Goal: Task Accomplishment & Management: Manage account settings

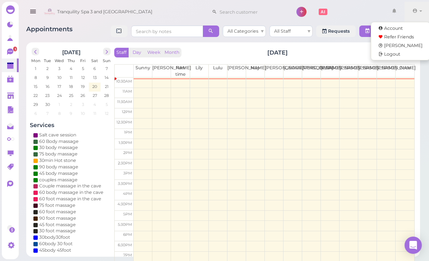
click at [403, 13] on link at bounding box center [393, 12] width 21 height 20
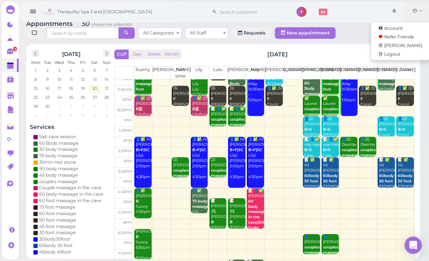
scroll to position [11, 0]
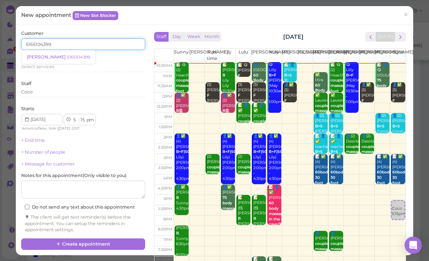
type input "5165104399"
click at [56, 60] on link "[PERSON_NAME] 5165104399" at bounding box center [59, 57] width 74 height 14
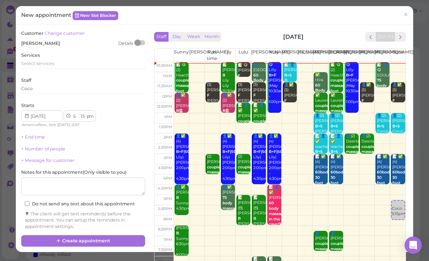
click at [54, 62] on span "Select services" at bounding box center [37, 63] width 33 height 5
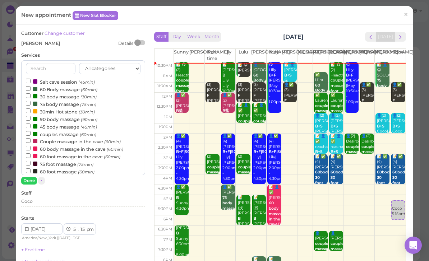
click at [57, 88] on label "60 Body massage (60min)" at bounding box center [61, 89] width 71 height 8
click at [31, 88] on input "60 Body massage (60min)" at bounding box center [28, 88] width 5 height 5
click at [30, 178] on button "Done" at bounding box center [29, 181] width 16 height 8
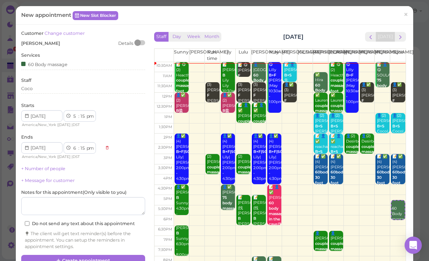
click at [85, 257] on button "Create appointment" at bounding box center [83, 260] width 124 height 11
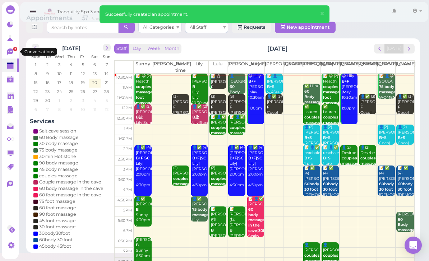
click at [4, 54] on link "3" at bounding box center [10, 52] width 17 height 14
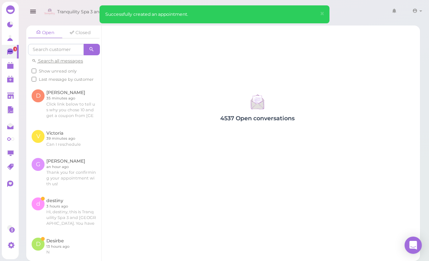
click at [83, 211] on link at bounding box center [63, 212] width 75 height 40
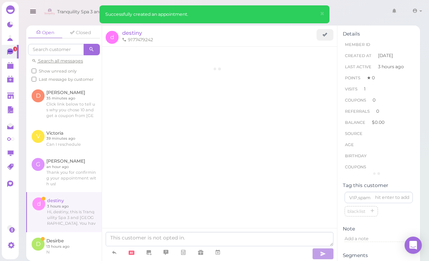
scroll to position [398, 0]
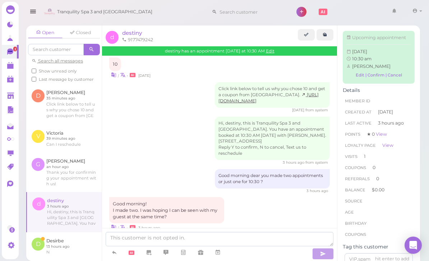
click at [136, 32] on span "destiny" at bounding box center [132, 32] width 20 height 7
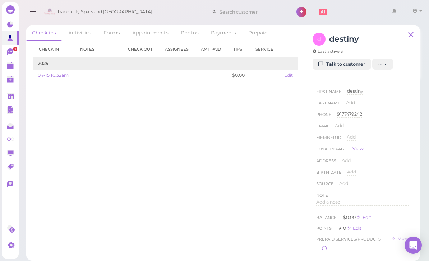
click at [148, 39] on link "Appointments" at bounding box center [150, 32] width 48 height 15
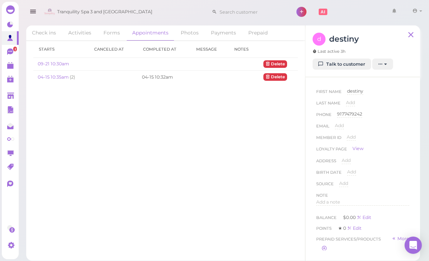
click at [57, 66] on link "09-21 10:30am" at bounding box center [53, 63] width 31 height 5
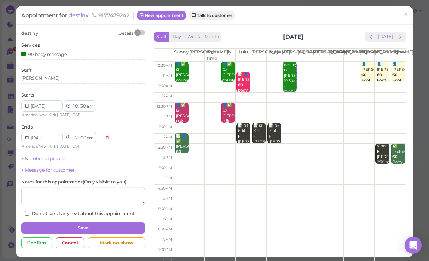
click at [57, 92] on div "Starts 1 2 3 4 5 6 7 8 9 10 11 12 : 00 05 10 15 20 25 30 35 40 45 50 55 am pm A…" at bounding box center [83, 105] width 124 height 26
click at [51, 93] on div "Starts 1 2 3 4 5 6 7 8 9 10 11 12 : 00 05 10 15 20 25 30 35 40 45 50 55 am pm A…" at bounding box center [83, 105] width 124 height 26
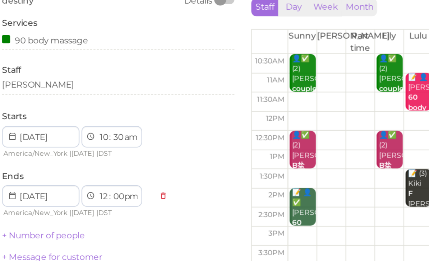
scroll to position [1, 0]
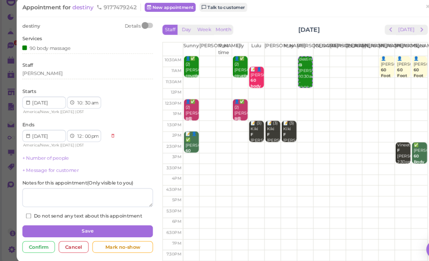
click at [45, 75] on div "[PERSON_NAME]" at bounding box center [83, 78] width 124 height 6
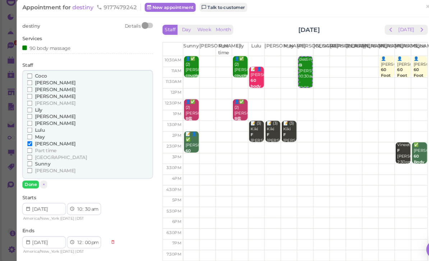
click at [38, 136] on span "May" at bounding box center [37, 138] width 9 height 5
click at [31, 136] on input "May" at bounding box center [28, 138] width 5 height 5
click at [30, 180] on button "Done" at bounding box center [29, 184] width 16 height 8
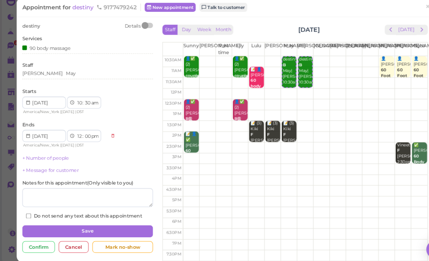
click at [104, 222] on button "Save" at bounding box center [83, 227] width 124 height 11
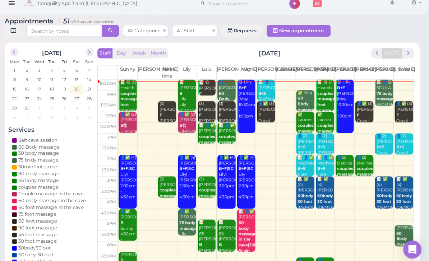
scroll to position [1, 0]
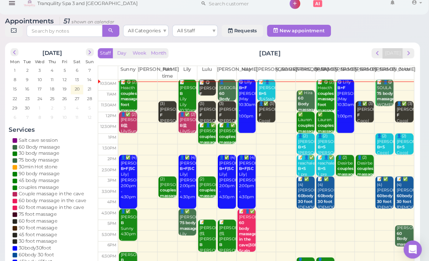
click at [405, 56] on span "next" at bounding box center [408, 59] width 7 height 7
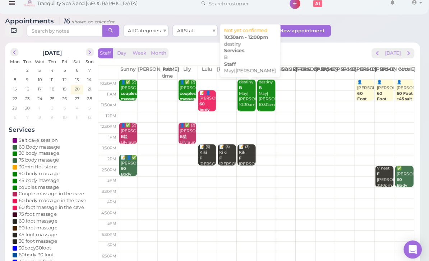
click at [248, 96] on div "destiny B May|[PERSON_NAME] 10:30am - 12:00pm" at bounding box center [256, 102] width 16 height 37
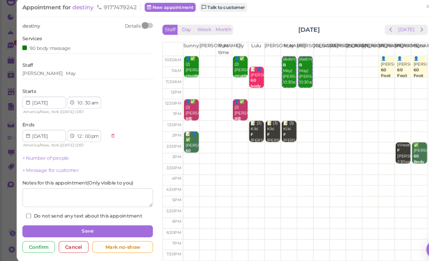
click at [110, 222] on button "Save" at bounding box center [83, 227] width 124 height 11
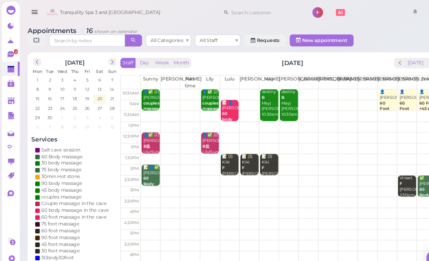
click at [275, 108] on div "destiny B May|[PERSON_NAME] 10:30am - 12:00pm" at bounding box center [274, 103] width 16 height 37
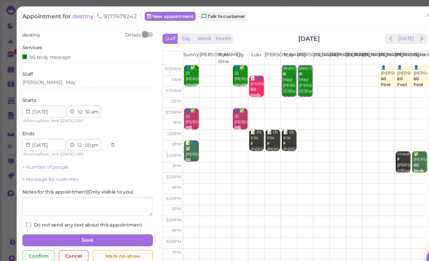
click at [79, 19] on span "destiny" at bounding box center [79, 15] width 21 height 7
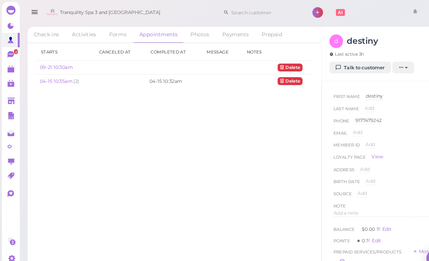
click at [347, 64] on link "Talk to customer" at bounding box center [341, 64] width 59 height 11
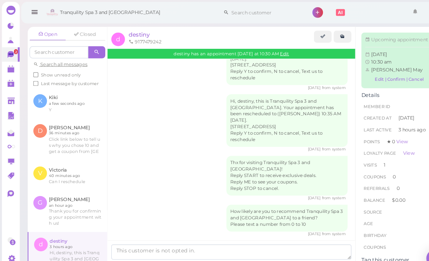
scroll to position [220, 0]
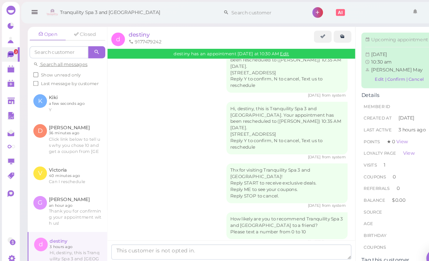
click at [139, 29] on span "destiny" at bounding box center [132, 32] width 20 height 7
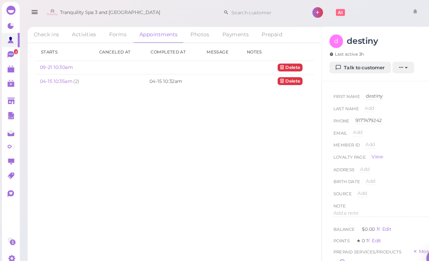
click at [55, 65] on link "09-21 10:30am" at bounding box center [53, 63] width 31 height 5
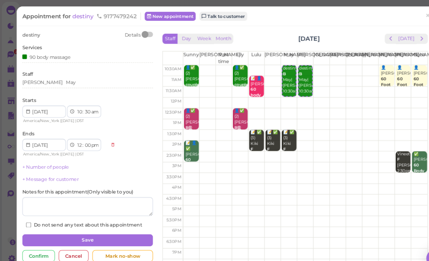
click at [84, 27] on div "destiny Details Services 90 body massage Staff [PERSON_NAME] Starts 1 2 3 4 5 6…" at bounding box center [214, 141] width 397 height 233
click at [213, 28] on div "destiny Details Services 90 body massage Staff [PERSON_NAME] Starts 1 2 3 4 5 6…" at bounding box center [214, 141] width 397 height 233
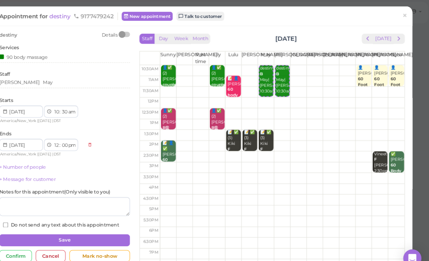
scroll to position [12, 0]
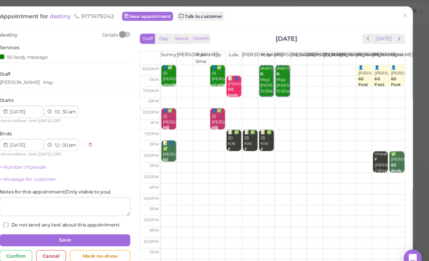
click at [399, 13] on link "×" at bounding box center [405, 15] width 13 height 17
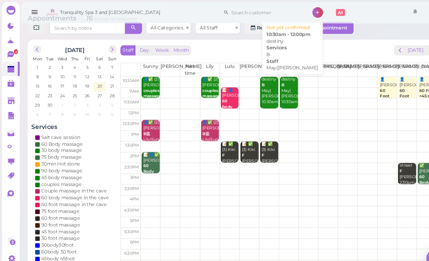
click at [279, 92] on div "destiny B May|[PERSON_NAME] 10:30am - 12:00pm" at bounding box center [274, 91] width 16 height 37
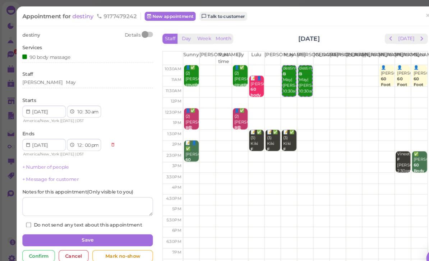
click at [81, 31] on div "destiny Details" at bounding box center [83, 33] width 124 height 6
click at [223, 28] on div "destiny Details Services 90 body massage Staff [PERSON_NAME] Starts 1 2 3 4 5 6…" at bounding box center [214, 141] width 397 height 233
click at [214, 25] on div "destiny Details Services 90 body massage Staff [PERSON_NAME] Starts 1 2 3 4 5 6…" at bounding box center [214, 141] width 397 height 233
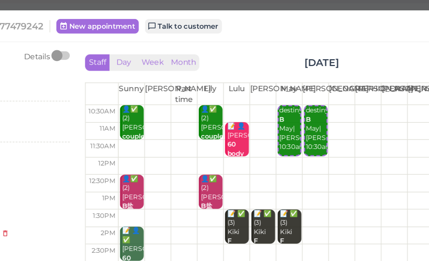
scroll to position [2, 0]
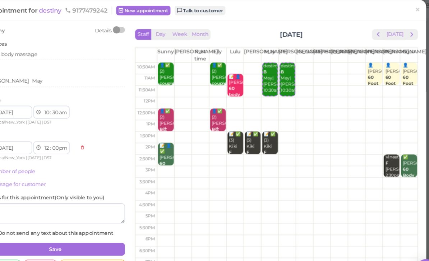
click at [189, 11] on link "Talk to customer" at bounding box center [211, 15] width 45 height 9
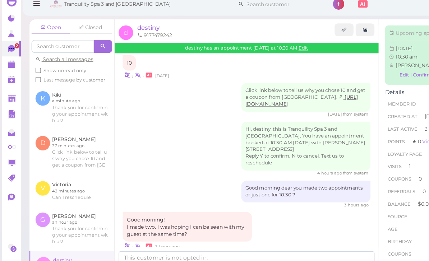
scroll to position [23, 0]
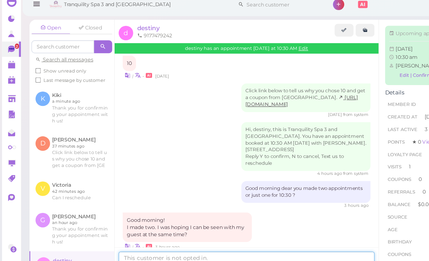
click at [178, 232] on textarea at bounding box center [220, 239] width 228 height 14
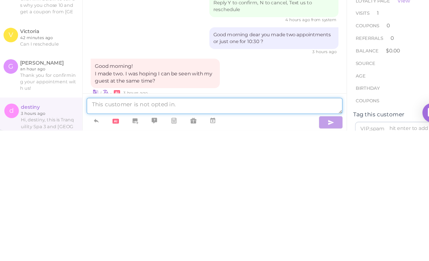
type textarea "s"
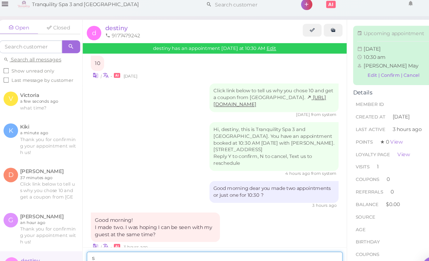
click at [107, 232] on textarea "s" at bounding box center [220, 239] width 228 height 14
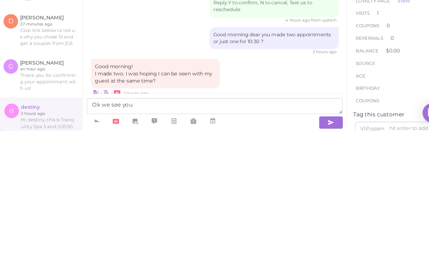
click at [243, 235] on div "Hi, destiny, this is Tranquility Spa 3 and [GEOGRAPHIC_DATA]. You have an appoi…" at bounding box center [272, 257] width 115 height 44
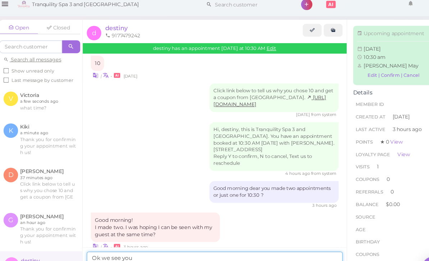
click at [155, 232] on textarea "Ok we see you" at bounding box center [220, 239] width 228 height 14
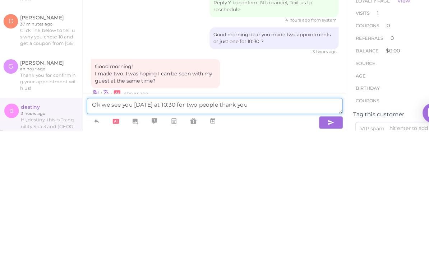
type textarea "Ok we see you [DATE] at 10:30 for two people thank you"
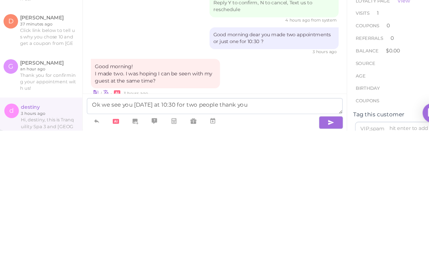
click at [320, 250] on icon "button" at bounding box center [323, 253] width 6 height 7
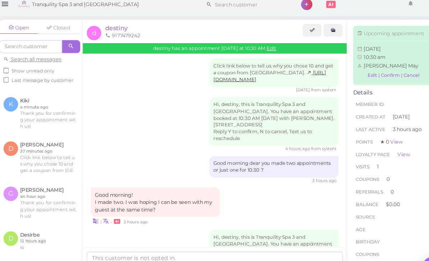
scroll to position [45, 0]
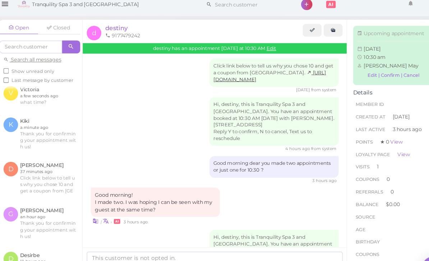
click at [47, 107] on link at bounding box center [63, 126] width 75 height 39
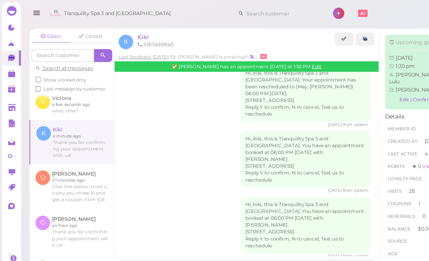
scroll to position [945, 0]
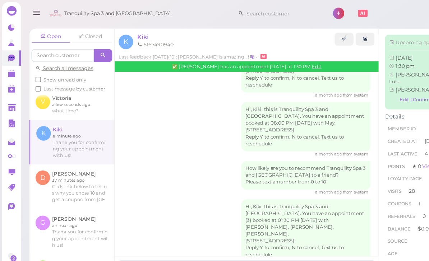
click at [123, 34] on span "Kiki" at bounding box center [127, 32] width 10 height 7
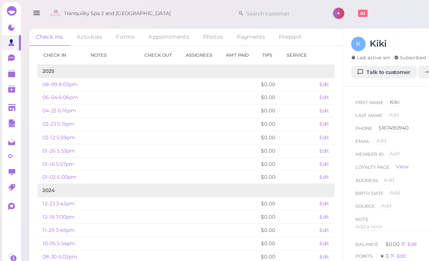
click at [149, 36] on link "Appointments" at bounding box center [150, 32] width 48 height 15
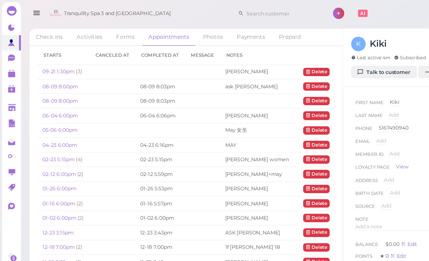
click at [60, 62] on link "09-21 1:30pm" at bounding box center [53, 63] width 30 height 5
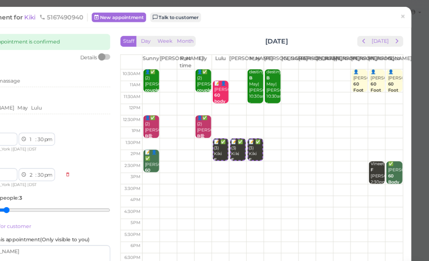
click at [399, 14] on link "×" at bounding box center [405, 15] width 13 height 17
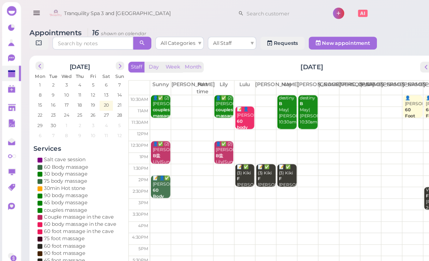
click at [252, 103] on div "destiny B May|[PERSON_NAME] 10:30am - 12:00pm" at bounding box center [256, 103] width 16 height 37
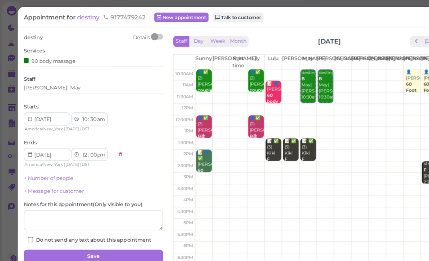
click at [78, 18] on span "destiny" at bounding box center [79, 15] width 21 height 7
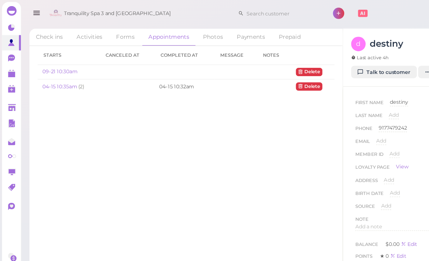
click at [346, 62] on link "Talk to customer" at bounding box center [341, 64] width 59 height 11
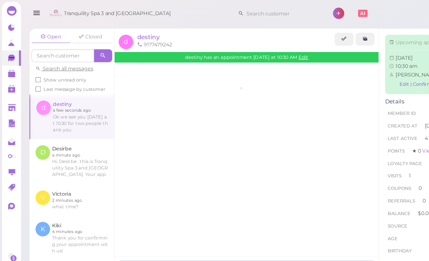
scroll to position [425, 0]
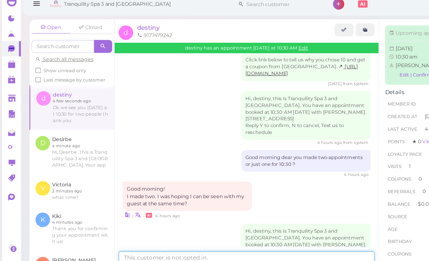
click at [181, 238] on textarea at bounding box center [220, 239] width 228 height 14
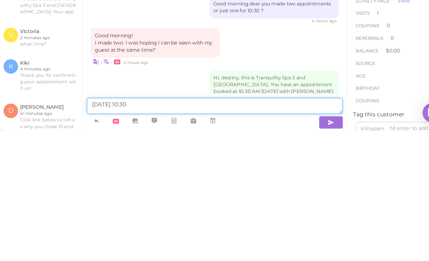
type textarea "[DATE] 10:30"
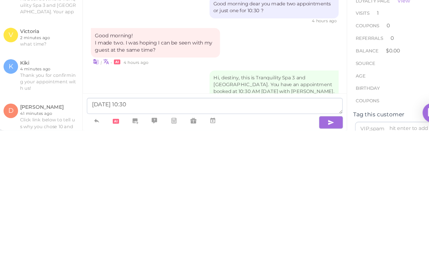
click at [320, 250] on icon "button" at bounding box center [323, 253] width 6 height 7
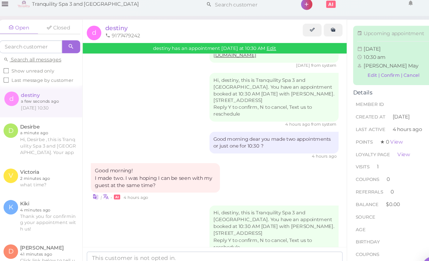
scroll to position [0, 0]
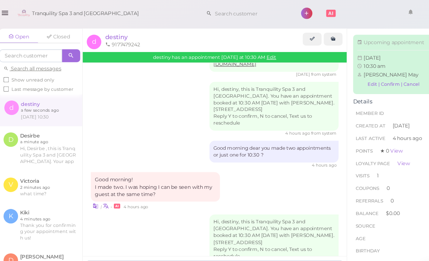
click at [29, 12] on icon "button" at bounding box center [33, 11] width 8 height 9
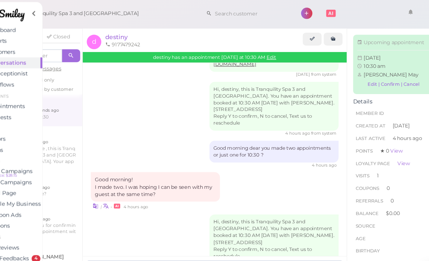
click at [137, 14] on div "Tranquility Spa 3 and [GEOGRAPHIC_DATA] 1 Account" at bounding box center [233, 12] width 382 height 20
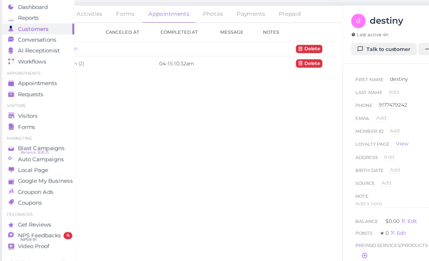
click at [41, 92] on span "Appointments" at bounding box center [33, 95] width 35 height 6
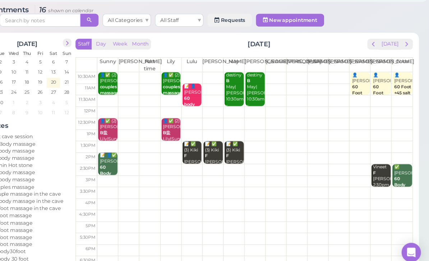
click at [376, 56] on span "prev" at bounding box center [379, 59] width 7 height 7
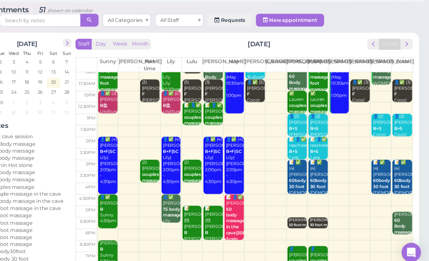
scroll to position [14, 0]
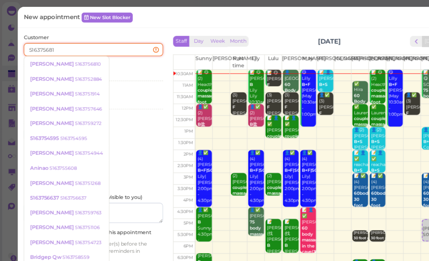
type input "5163756810"
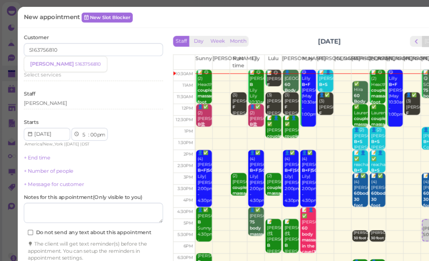
click at [67, 56] on small "5163756810" at bounding box center [78, 57] width 23 height 5
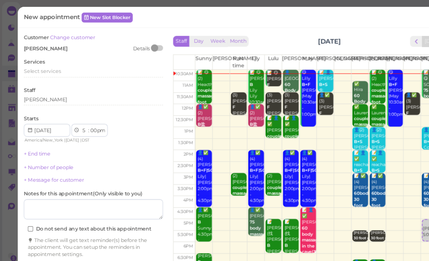
click at [46, 62] on span "Select services" at bounding box center [37, 63] width 33 height 5
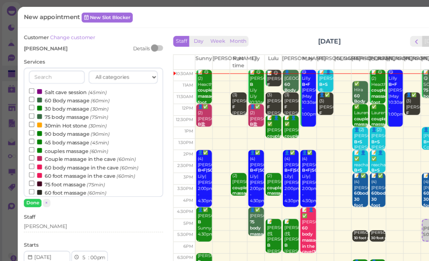
click at [67, 119] on label "90 body massage (90min)" at bounding box center [61, 119] width 71 height 8
click at [31, 119] on input "90 body massage (90min)" at bounding box center [28, 118] width 5 height 5
click at [30, 181] on button "Done" at bounding box center [29, 181] width 16 height 8
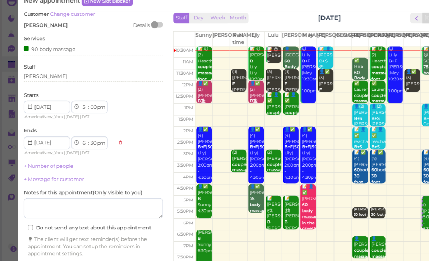
scroll to position [17, 0]
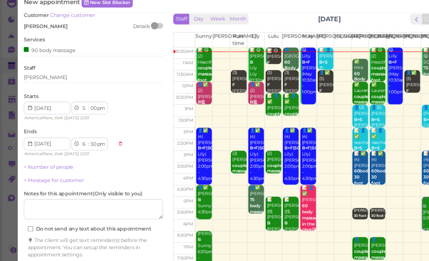
click at [109, 242] on button "Create appointment" at bounding box center [83, 247] width 124 height 11
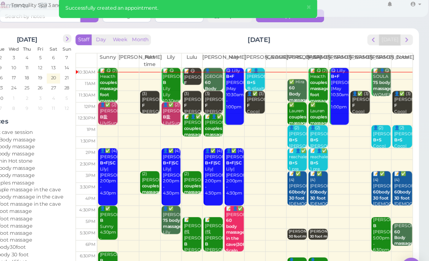
scroll to position [0, 0]
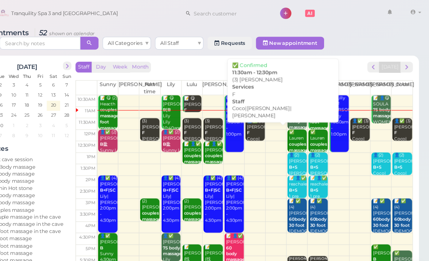
click at [266, 121] on div "👤✅ (3) [PERSON_NAME]|[PERSON_NAME]|[PERSON_NAME] 11:30am - 12:30pm" at bounding box center [274, 129] width 16 height 48
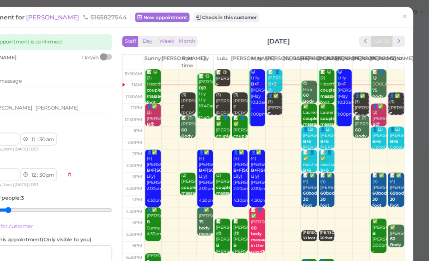
click at [403, 18] on span "×" at bounding box center [405, 15] width 5 height 10
